Goal: Information Seeking & Learning: Learn about a topic

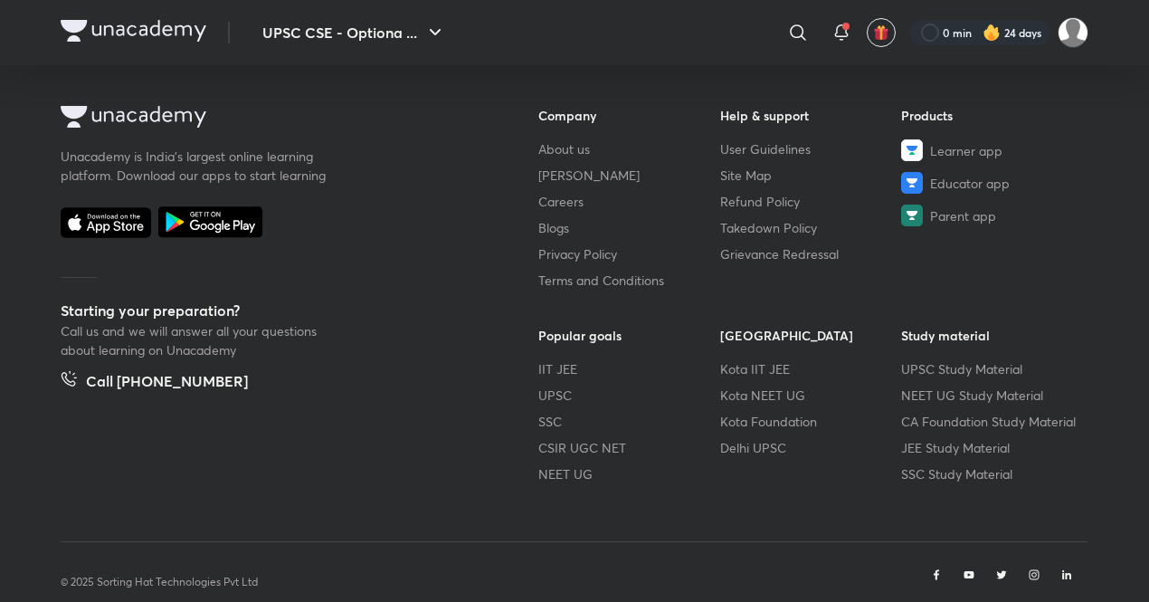
scroll to position [1133, 0]
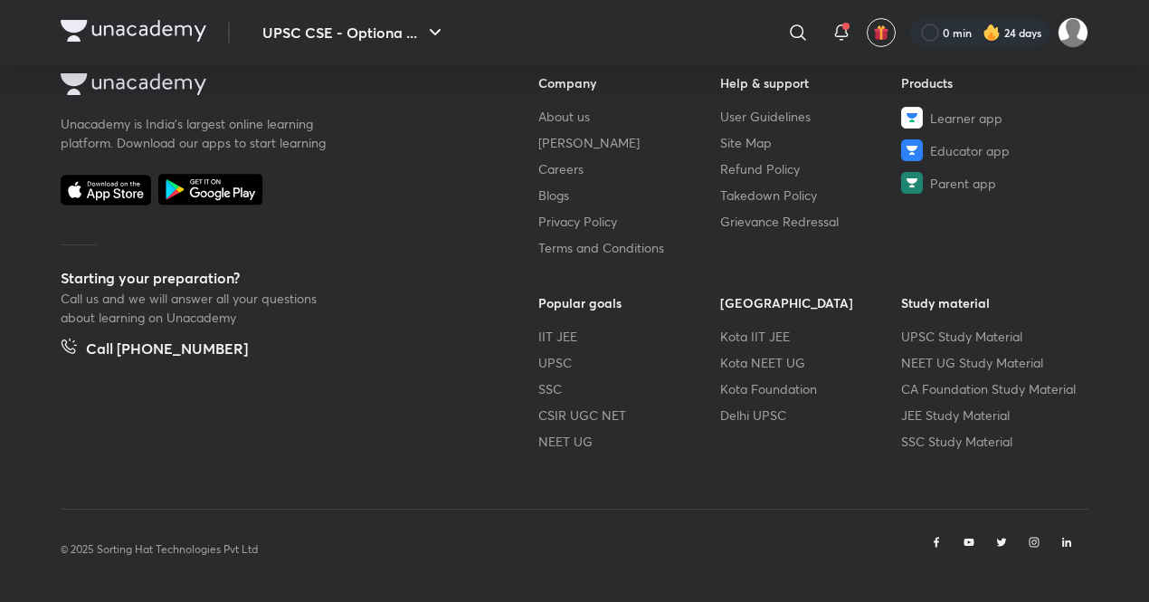
click at [76, 37] on img at bounding box center [134, 31] width 146 height 22
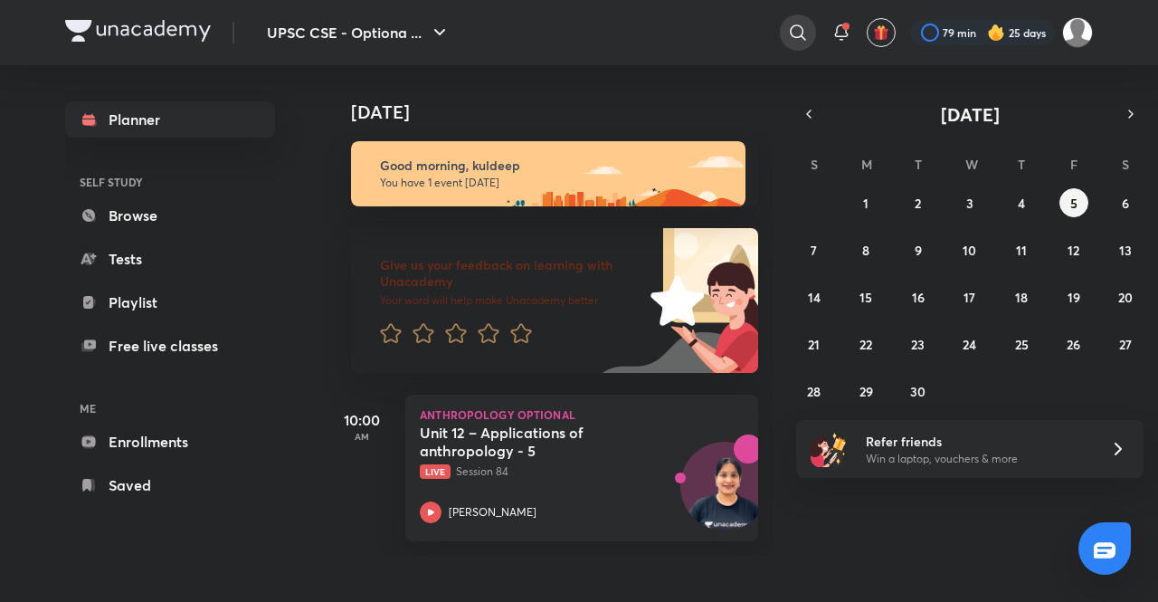
click at [793, 31] on icon at bounding box center [798, 33] width 22 height 22
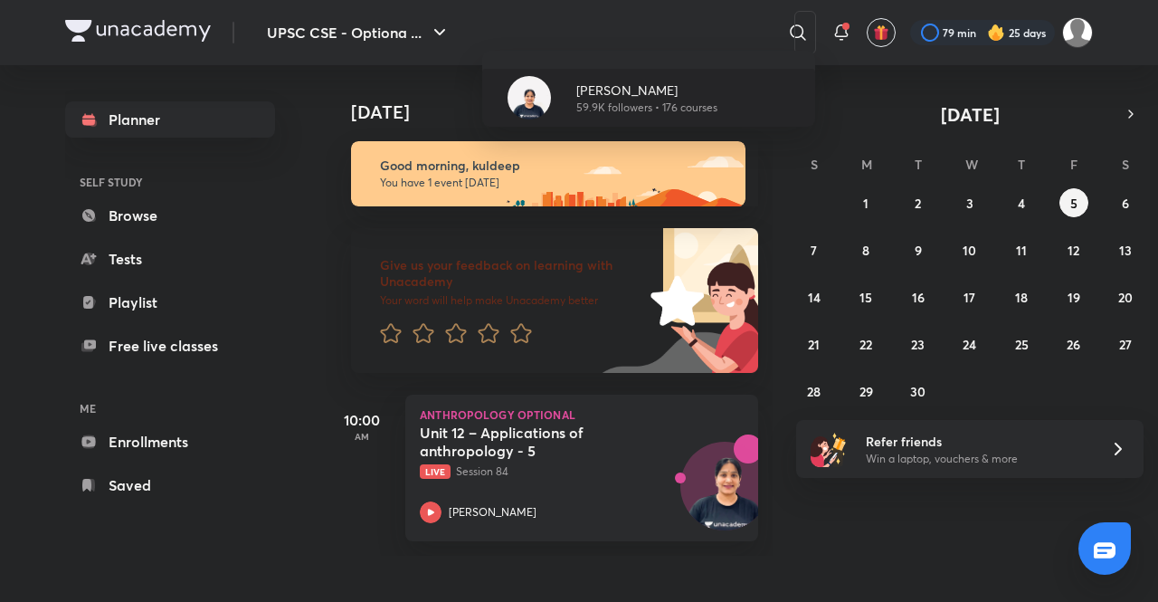
click at [640, 84] on p "[PERSON_NAME]" at bounding box center [646, 90] width 141 height 19
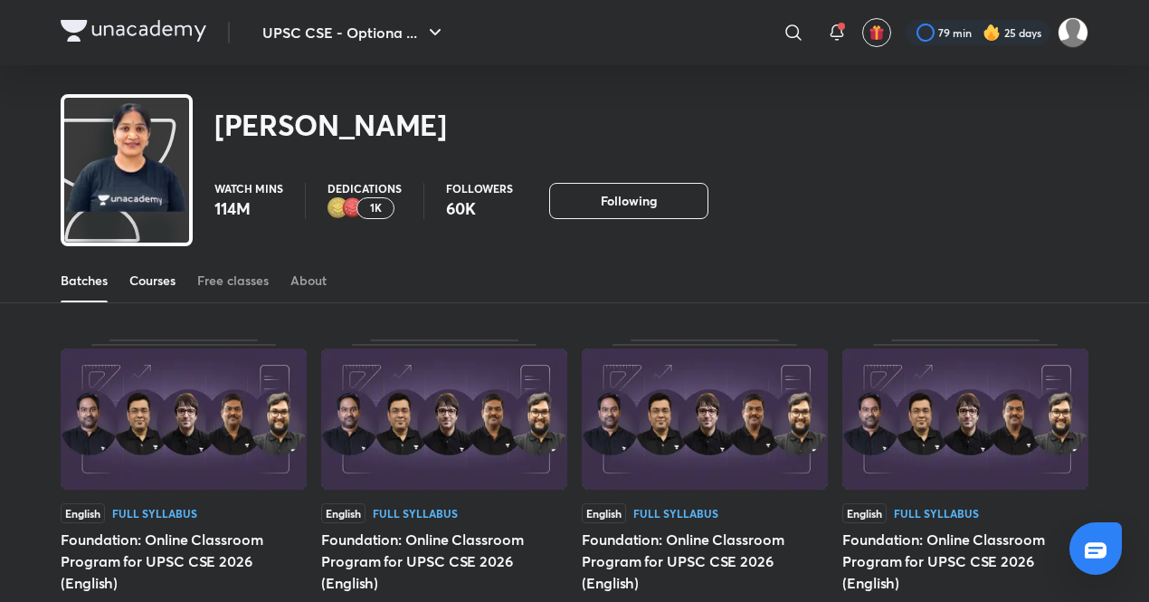
click at [156, 282] on div "Courses" at bounding box center [152, 280] width 46 height 18
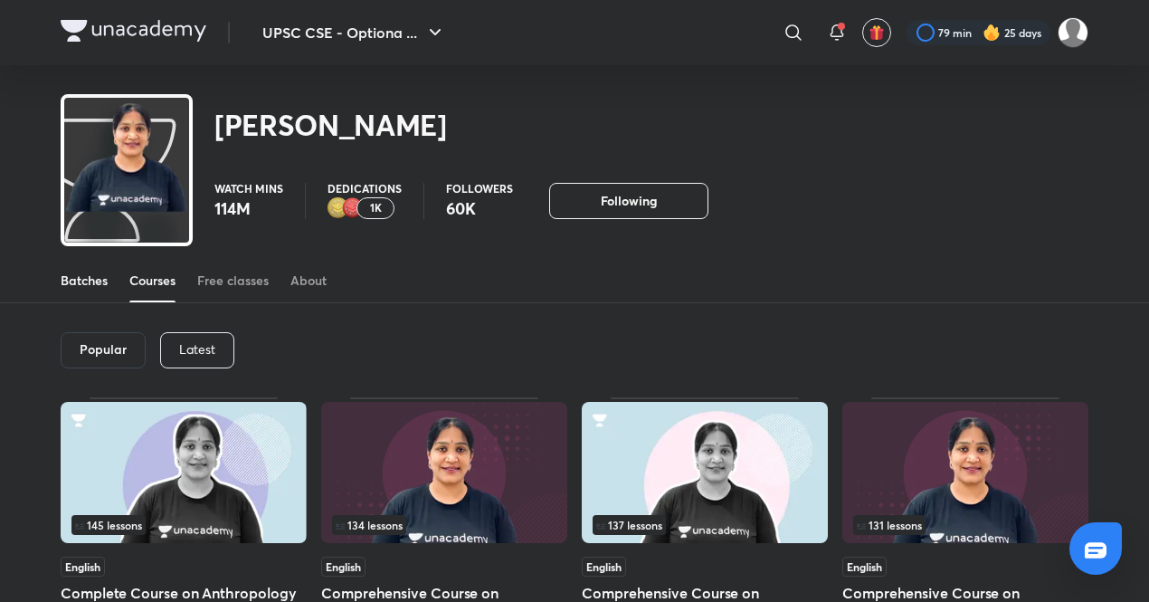
click at [81, 281] on div "Batches" at bounding box center [84, 280] width 47 height 18
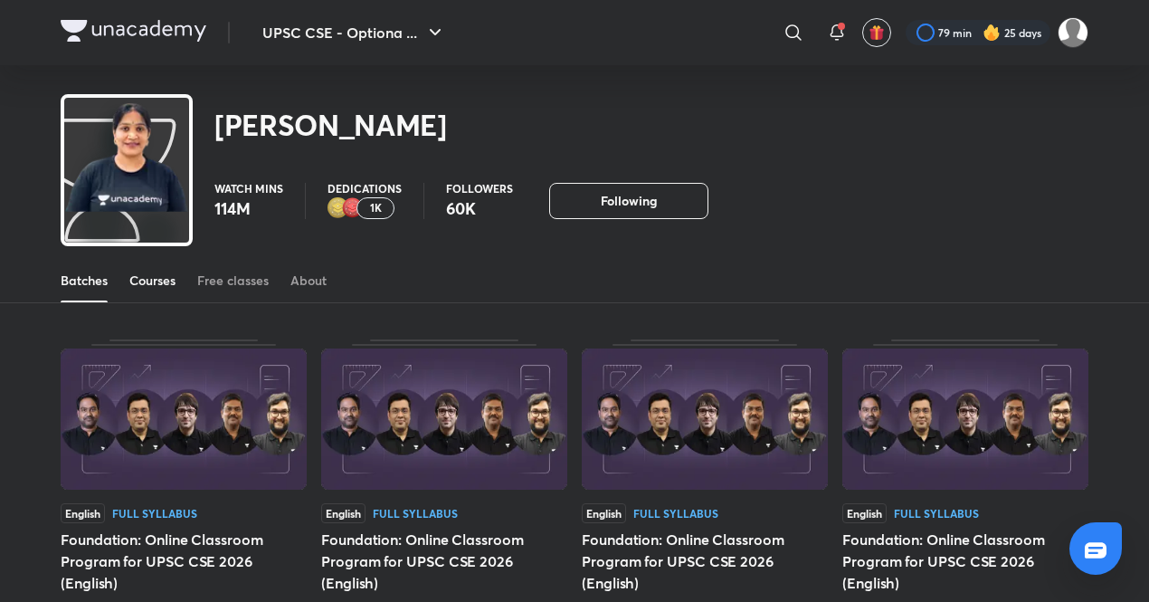
click at [152, 281] on div "Courses" at bounding box center [152, 280] width 46 height 18
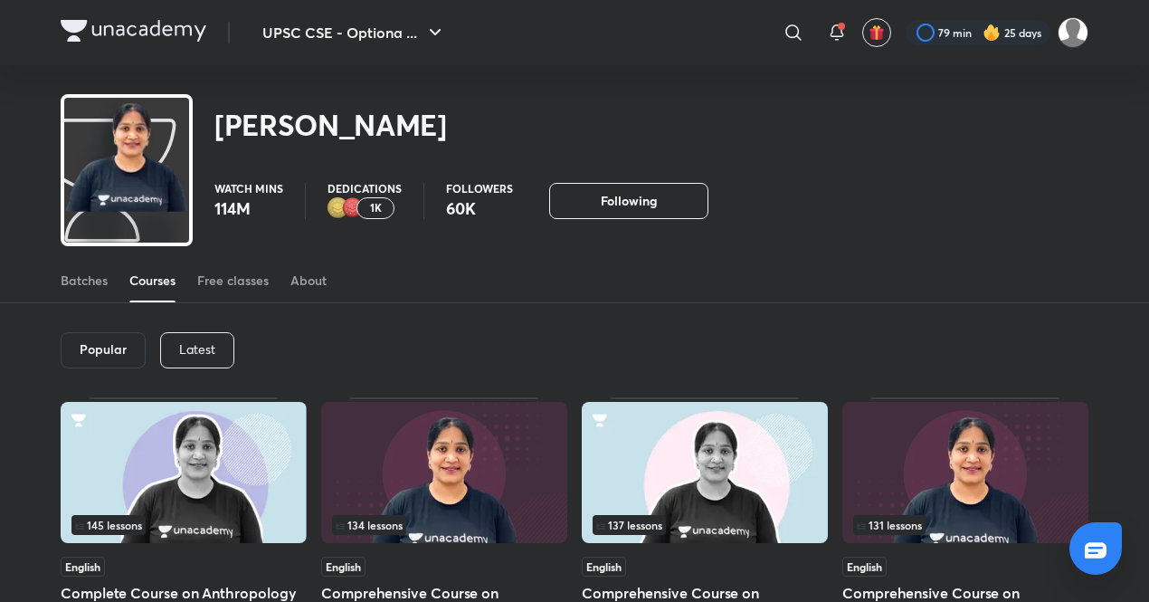
click at [221, 347] on div "Latest" at bounding box center [197, 350] width 74 height 36
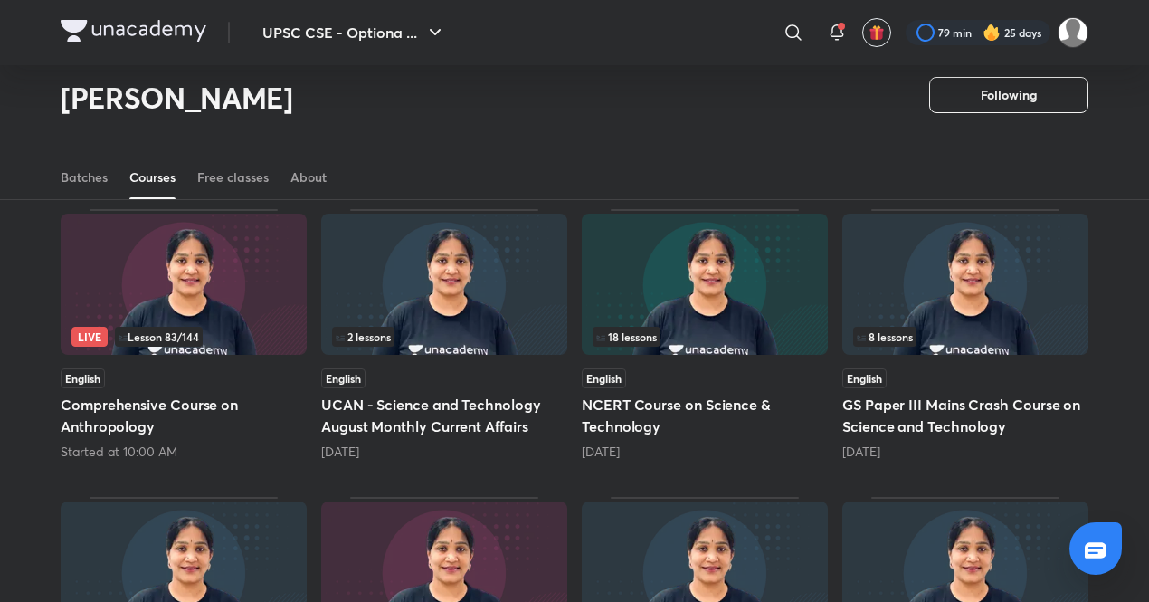
scroll to position [134, 0]
click at [242, 284] on img at bounding box center [184, 283] width 246 height 141
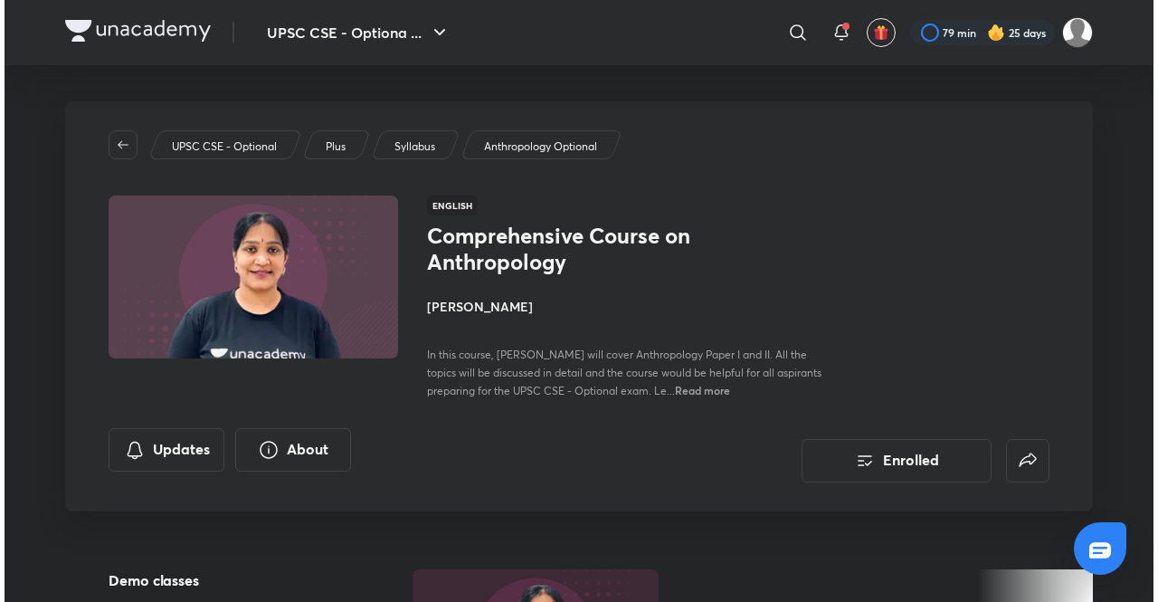
scroll to position [38, 0]
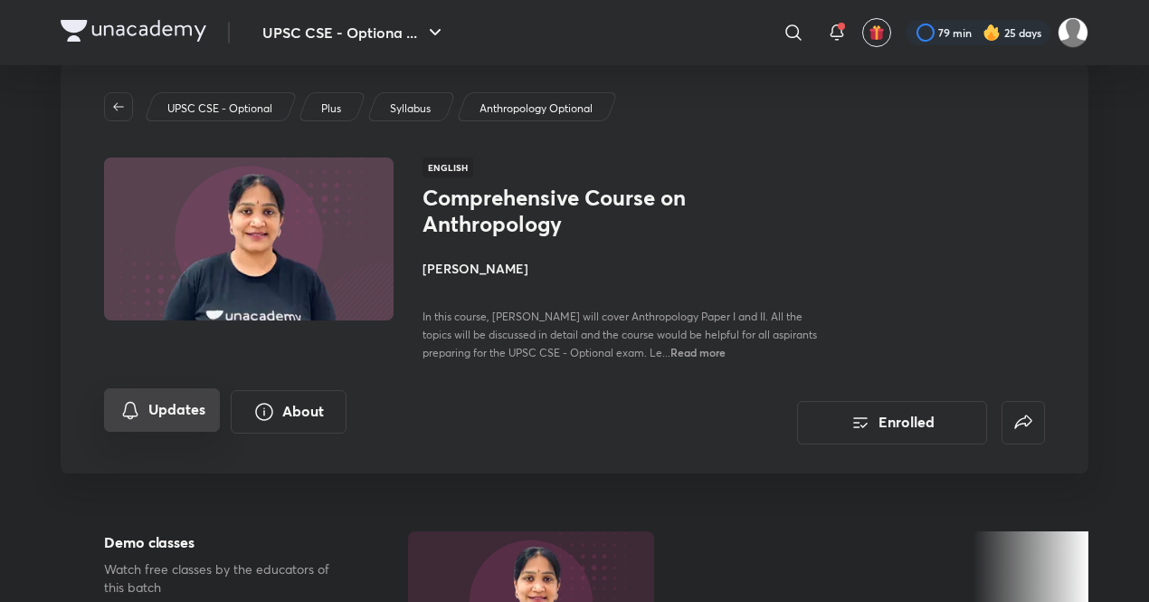
click at [204, 411] on button "Updates" at bounding box center [162, 409] width 116 height 43
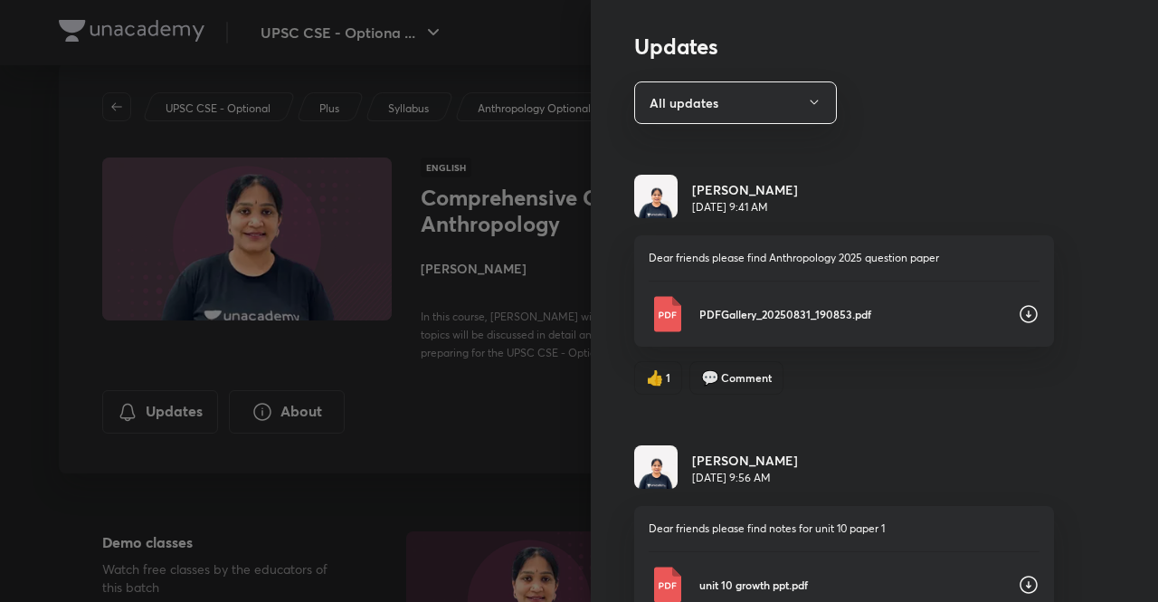
scroll to position [43, 0]
click at [807, 102] on icon "button" at bounding box center [814, 101] width 14 height 14
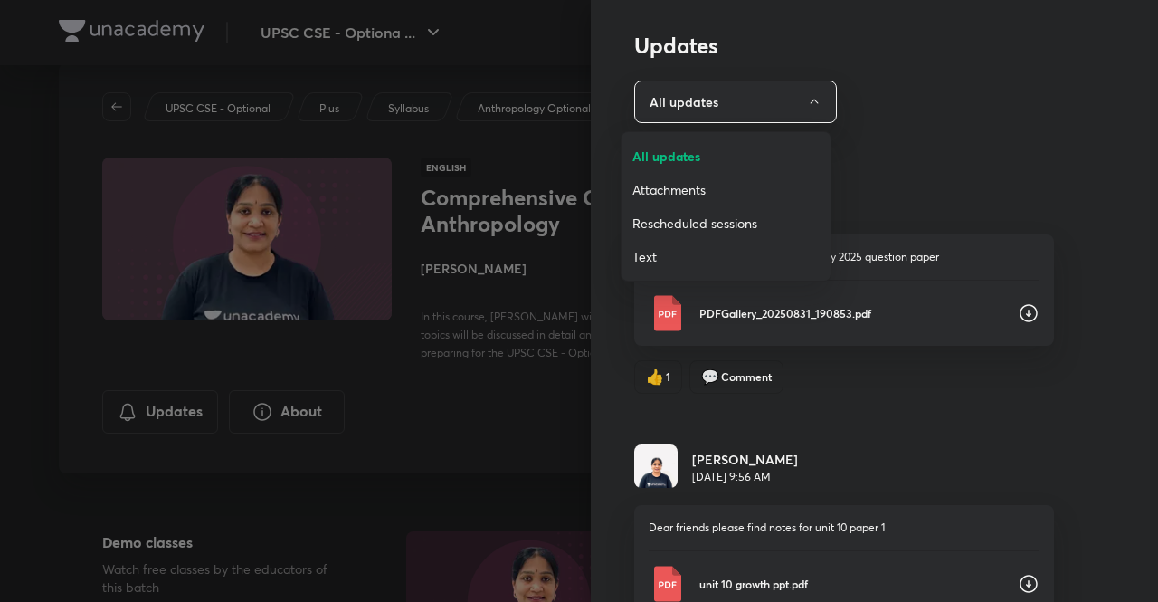
click at [706, 187] on span "Attachments" at bounding box center [725, 189] width 187 height 19
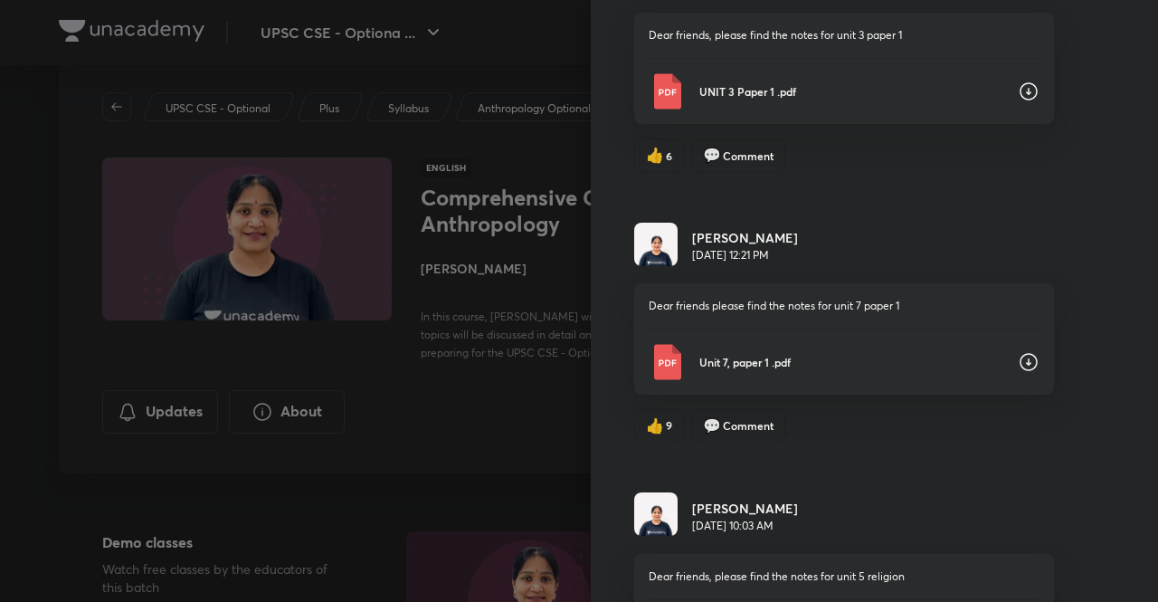
scroll to position [1341, 0]
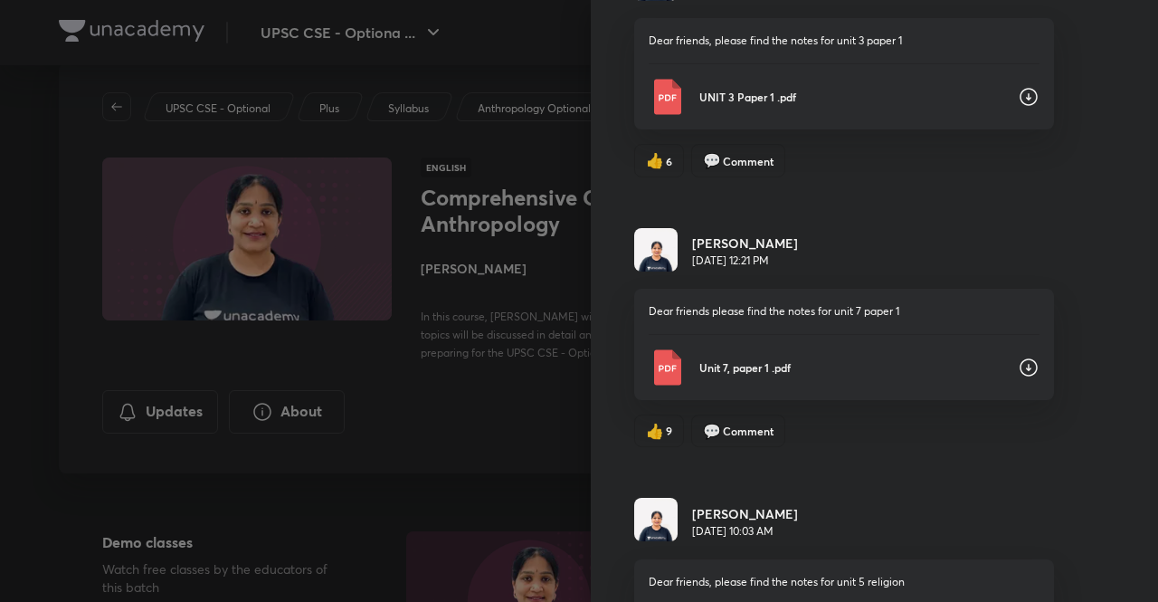
click at [1018, 373] on icon at bounding box center [1029, 367] width 22 height 22
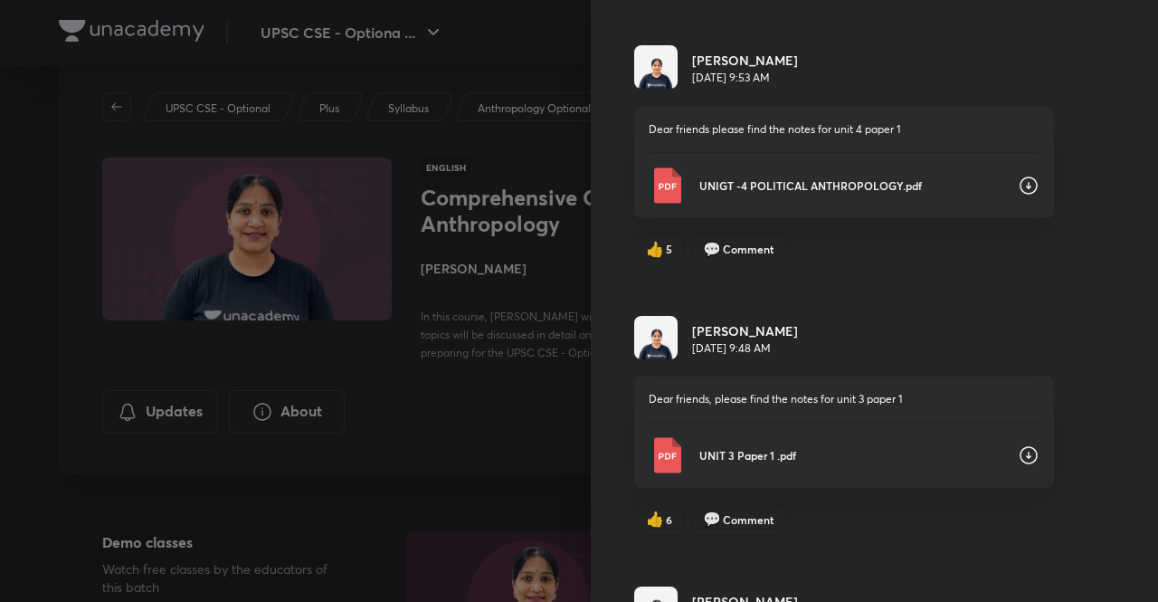
scroll to position [979, 0]
